Goal: Find contact information

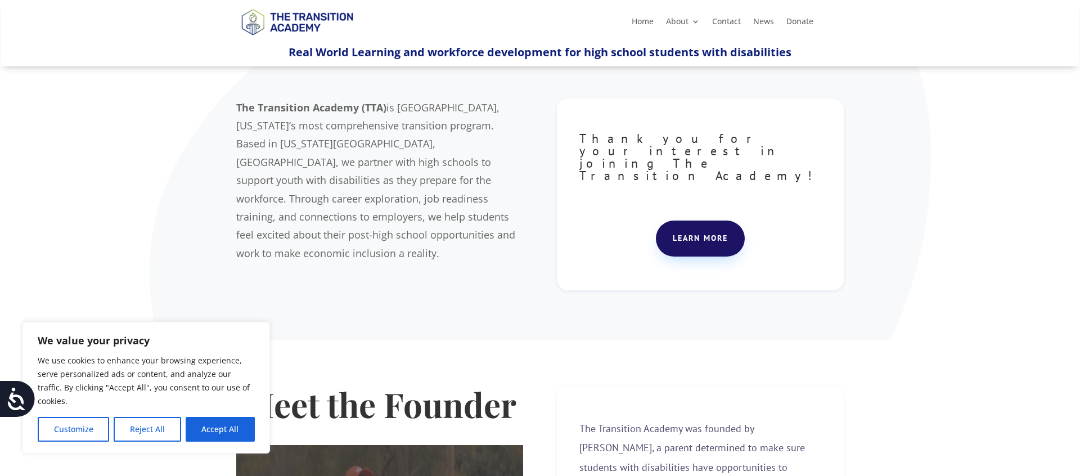
scroll to position [71, 0]
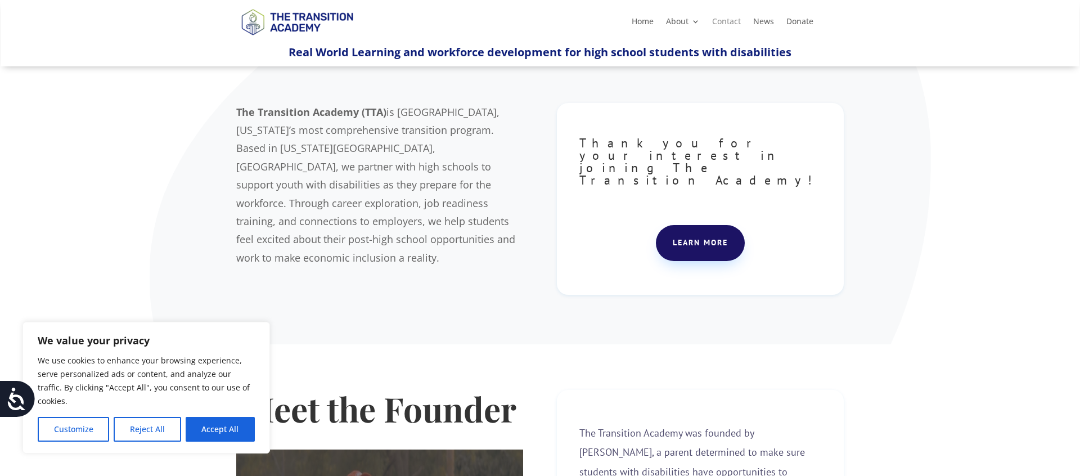
click at [732, 25] on link "Contact" at bounding box center [726, 23] width 29 height 12
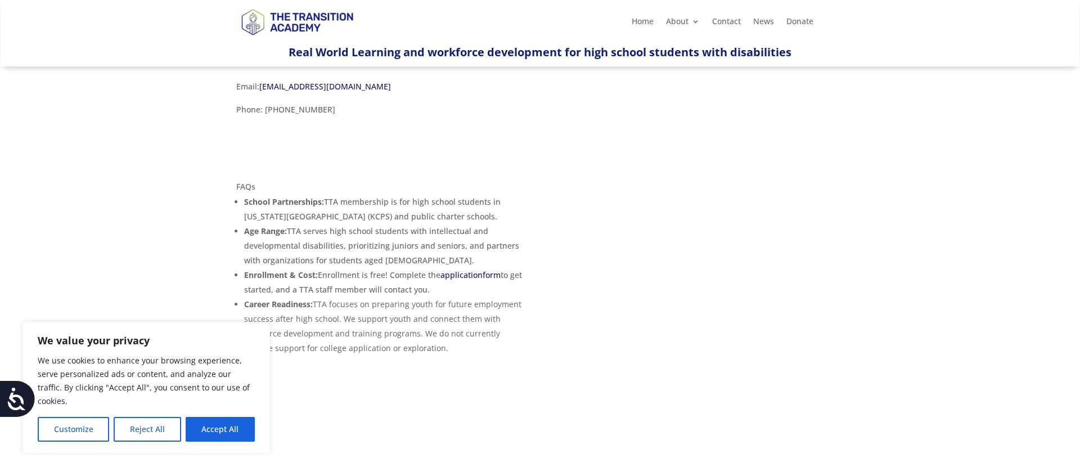
scroll to position [233, 0]
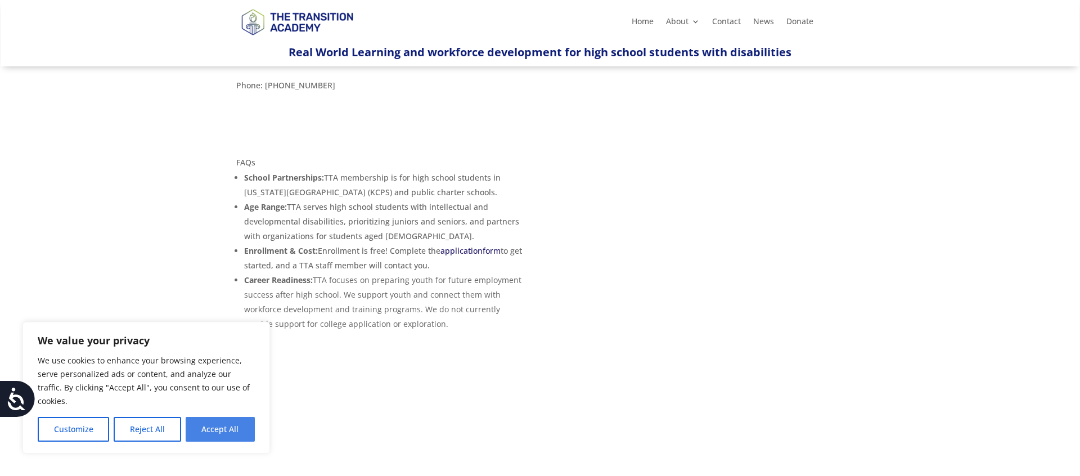
click at [217, 434] on button "Accept All" at bounding box center [220, 429] width 69 height 25
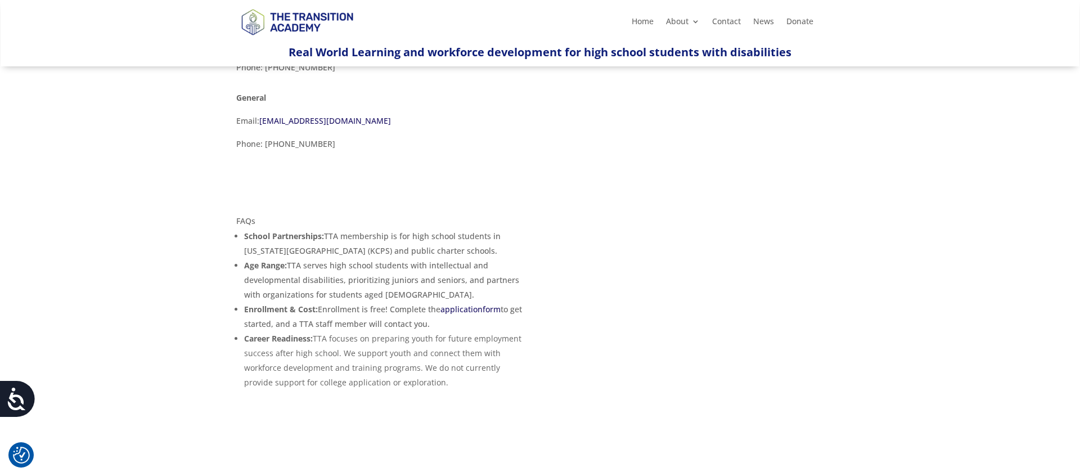
scroll to position [0, 0]
